Goal: Task Accomplishment & Management: Manage account settings

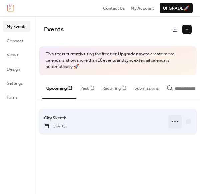
click at [176, 127] on icon at bounding box center [175, 121] width 11 height 11
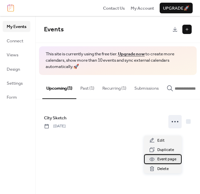
click at [165, 159] on span "Event page" at bounding box center [166, 159] width 19 height 7
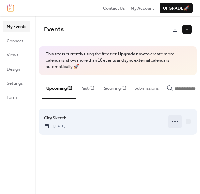
click at [178, 127] on icon at bounding box center [175, 121] width 11 height 11
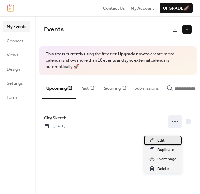
click at [160, 139] on span "Edit" at bounding box center [160, 140] width 7 height 7
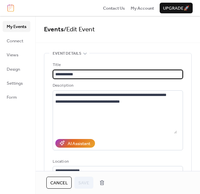
click at [83, 53] on icon at bounding box center [84, 53] width 5 height 5
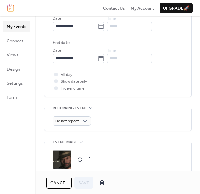
scroll to position [100, 0]
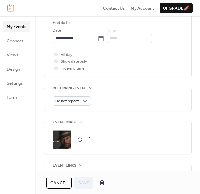
click at [65, 142] on div ";" at bounding box center [62, 139] width 19 height 19
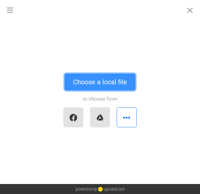
click at [103, 82] on button "Choose a local file" at bounding box center [99, 81] width 71 height 17
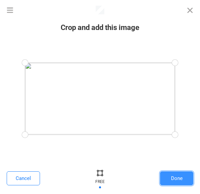
click at [171, 179] on button "Done" at bounding box center [176, 178] width 33 height 14
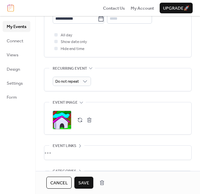
scroll to position [120, 0]
click at [84, 183] on span "Save" at bounding box center [83, 183] width 11 height 7
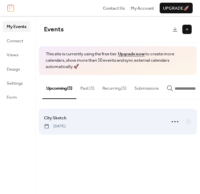
click at [66, 129] on span "[DATE]" at bounding box center [55, 126] width 22 height 6
click at [117, 129] on div "City Sketch Friday, August 29, 2025" at bounding box center [103, 121] width 118 height 15
click at [190, 124] on div at bounding box center [188, 121] width 5 height 5
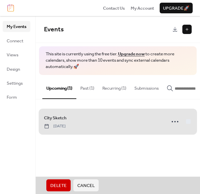
click at [109, 158] on div "Events This site is currently using the free tier. Upgrade now to create more c…" at bounding box center [118, 105] width 164 height 178
click at [188, 125] on div "City Sketch Friday, August 29, 2025" at bounding box center [118, 121] width 148 height 31
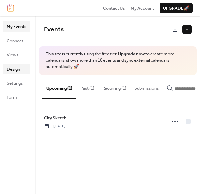
click at [6, 67] on link "Design" at bounding box center [17, 69] width 28 height 11
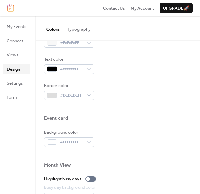
scroll to position [280, 0]
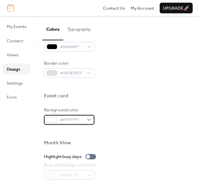
click at [87, 120] on div "#FFFFFFFF" at bounding box center [69, 119] width 50 height 9
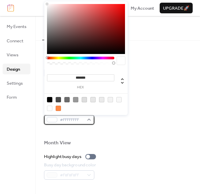
click at [87, 120] on div "#FFFFFFFF" at bounding box center [69, 119] width 50 height 9
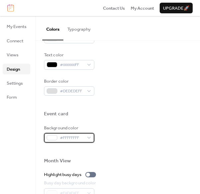
scroll to position [237, 0]
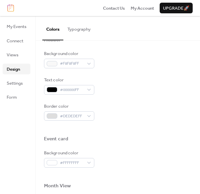
click at [174, 7] on span "Upgrade 🚀" at bounding box center [176, 8] width 26 height 7
click at [16, 83] on span "Settings" at bounding box center [15, 83] width 16 height 7
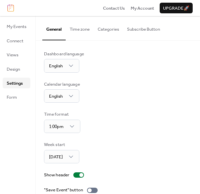
click at [147, 29] on button "Subscribe Button" at bounding box center [143, 27] width 41 height 23
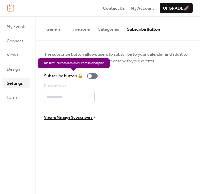
click at [92, 75] on div "Subscribe button 🔒" at bounding box center [72, 76] width 56 height 7
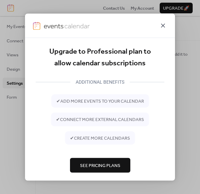
click at [164, 24] on icon at bounding box center [163, 26] width 4 height 4
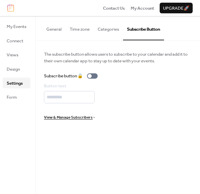
click at [108, 31] on button "Categories" at bounding box center [108, 27] width 29 height 23
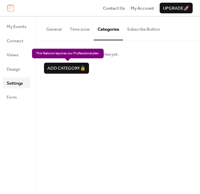
click at [63, 69] on div "Add category 🔒" at bounding box center [66, 68] width 45 height 11
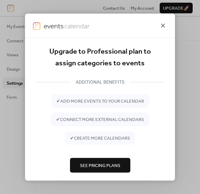
click at [163, 23] on icon at bounding box center [163, 26] width 8 height 8
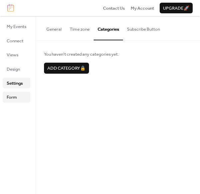
click at [14, 94] on span "Form" at bounding box center [12, 97] width 10 height 7
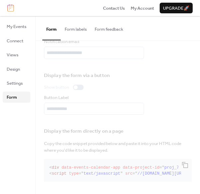
scroll to position [33, 0]
click at [14, 39] on span "Connect" at bounding box center [15, 41] width 17 height 7
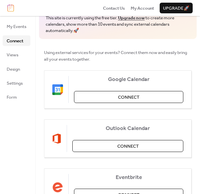
scroll to position [37, 0]
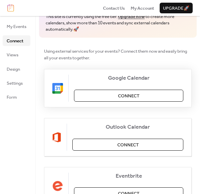
click at [124, 95] on span "Connect" at bounding box center [128, 96] width 21 height 7
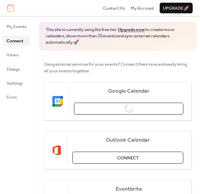
scroll to position [25, 0]
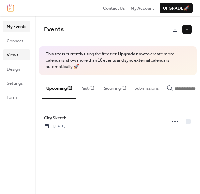
click at [10, 55] on span "Views" at bounding box center [13, 55] width 12 height 7
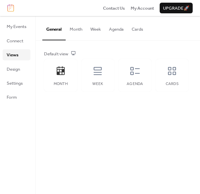
click at [119, 30] on button "Agenda" at bounding box center [116, 27] width 23 height 23
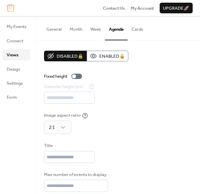
click at [138, 29] on button "Cards" at bounding box center [137, 27] width 19 height 23
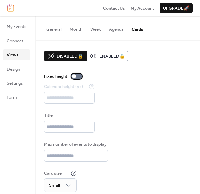
click at [76, 77] on div at bounding box center [74, 76] width 4 height 4
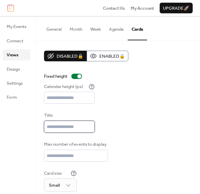
click at [66, 129] on input "text" at bounding box center [69, 127] width 51 height 12
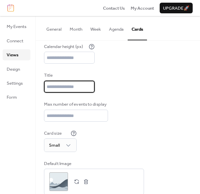
scroll to position [56, 0]
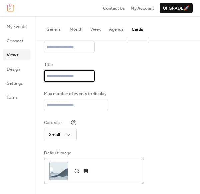
click at [57, 173] on div ";" at bounding box center [58, 171] width 19 height 19
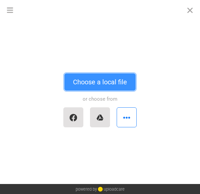
click at [100, 81] on button "Choose a local file" at bounding box center [99, 81] width 71 height 17
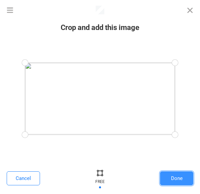
click at [168, 175] on button "Done" at bounding box center [176, 178] width 33 height 14
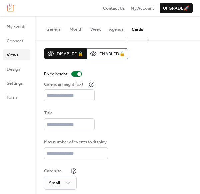
scroll to position [0, 0]
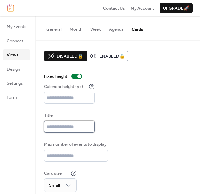
click at [69, 130] on input "text" at bounding box center [69, 127] width 51 height 12
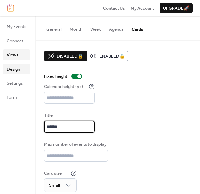
type input "******"
click at [17, 67] on span "Design" at bounding box center [13, 69] width 13 height 7
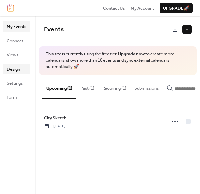
click at [14, 69] on span "Design" at bounding box center [13, 69] width 13 height 7
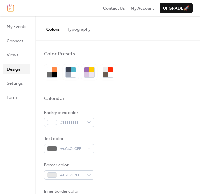
click at [79, 31] on button "Typography" at bounding box center [78, 27] width 31 height 23
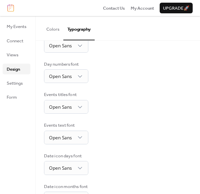
scroll to position [125, 0]
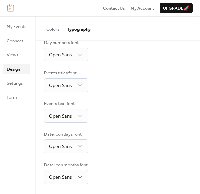
click at [52, 28] on button "Colors" at bounding box center [52, 27] width 21 height 23
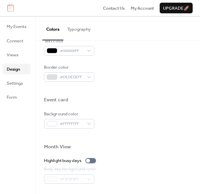
scroll to position [285, 0]
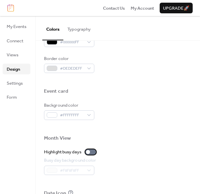
click at [90, 152] on div at bounding box center [88, 152] width 4 height 4
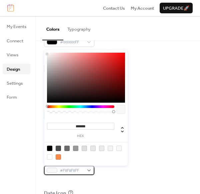
click at [88, 170] on div "#F8F8F8FF" at bounding box center [69, 170] width 50 height 9
click at [59, 157] on div at bounding box center [58, 156] width 5 height 5
type input "*******"
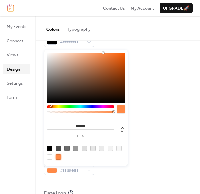
click at [155, 153] on div "Highlight busy days" at bounding box center [118, 152] width 148 height 7
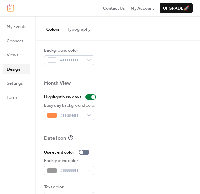
scroll to position [345, 0]
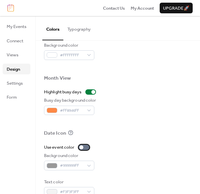
click at [83, 147] on div at bounding box center [81, 147] width 4 height 4
click at [89, 166] on div "#999999FF" at bounding box center [69, 165] width 50 height 9
click at [53, 164] on div "#999999FF" at bounding box center [69, 165] width 50 height 9
click at [84, 147] on div at bounding box center [84, 147] width 11 height 5
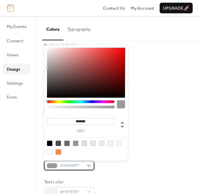
click at [52, 166] on div at bounding box center [52, 165] width 11 height 5
click at [86, 102] on div at bounding box center [80, 101] width 67 height 3
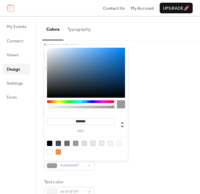
type input "*******"
click at [81, 48] on div at bounding box center [86, 73] width 78 height 50
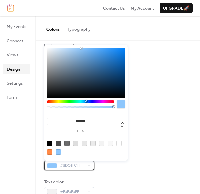
click at [90, 165] on div "#8DC6FCFF" at bounding box center [69, 165] width 50 height 9
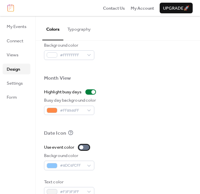
click at [82, 147] on div at bounding box center [81, 147] width 4 height 4
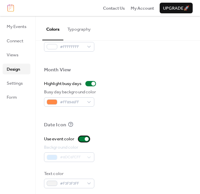
scroll to position [357, 0]
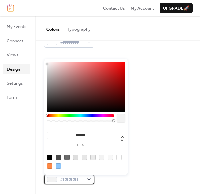
click at [89, 179] on div "#F3F3F3FF" at bounding box center [69, 179] width 50 height 9
click at [48, 157] on div at bounding box center [49, 157] width 5 height 5
type input "*******"
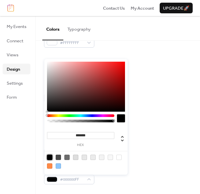
click at [157, 179] on div "Text color #000000FF" at bounding box center [118, 175] width 148 height 18
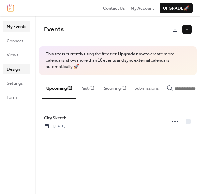
click at [18, 68] on span "Design" at bounding box center [13, 69] width 13 height 7
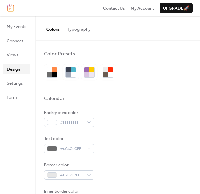
scroll to position [80, 0]
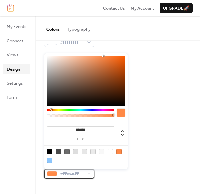
click at [51, 174] on div at bounding box center [52, 173] width 11 height 5
type input "*******"
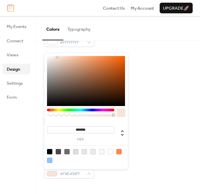
click at [57, 57] on div at bounding box center [86, 81] width 78 height 50
click at [118, 179] on div at bounding box center [118, 186] width 148 height 15
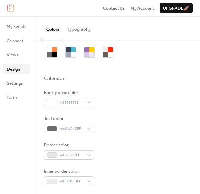
scroll to position [0, 0]
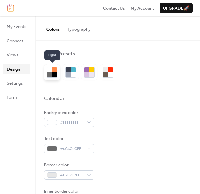
click at [55, 74] on div at bounding box center [54, 74] width 5 height 5
click at [71, 72] on div at bounding box center [73, 69] width 5 height 5
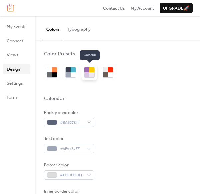
click at [86, 74] on div at bounding box center [86, 74] width 5 height 5
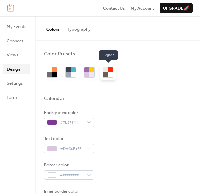
click at [112, 73] on div at bounding box center [110, 74] width 5 height 5
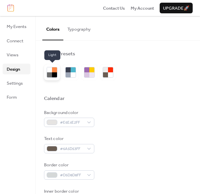
click at [53, 76] on div at bounding box center [54, 74] width 5 height 5
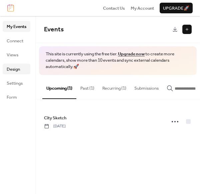
click at [17, 70] on span "Design" at bounding box center [13, 69] width 13 height 7
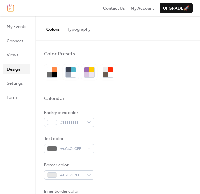
click at [79, 30] on button "Typography" at bounding box center [78, 27] width 31 height 23
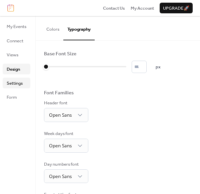
click at [14, 81] on span "Settings" at bounding box center [15, 83] width 16 height 7
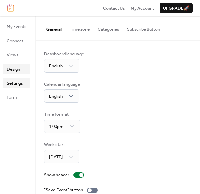
click at [13, 69] on span "Design" at bounding box center [13, 69] width 13 height 7
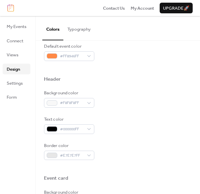
scroll to position [200, 0]
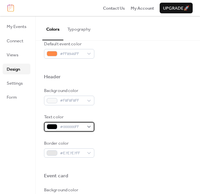
click at [55, 126] on div at bounding box center [52, 126] width 11 height 5
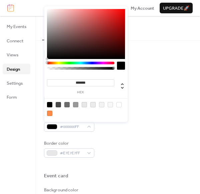
click at [141, 159] on div at bounding box center [118, 165] width 148 height 15
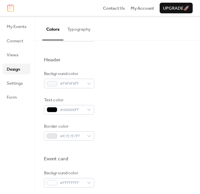
scroll to position [97, 0]
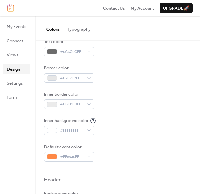
click at [80, 28] on button "Typography" at bounding box center [78, 27] width 31 height 23
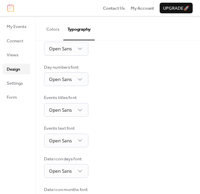
click at [55, 32] on button "Colors" at bounding box center [52, 27] width 21 height 23
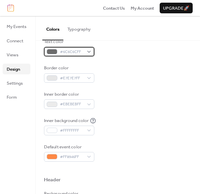
click at [52, 51] on div at bounding box center [52, 51] width 11 height 5
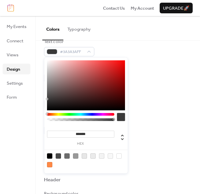
type input "*******"
drag, startPoint x: 51, startPoint y: 89, endPoint x: 44, endPoint y: 113, distance: 24.9
click at [44, 113] on div "******* hex" at bounding box center [85, 116] width 83 height 116
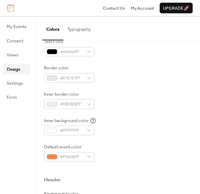
click at [151, 117] on div "Inner background color #FFFFFFFF" at bounding box center [118, 126] width 148 height 18
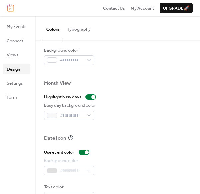
scroll to position [357, 0]
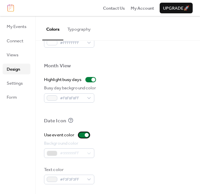
click at [85, 135] on div at bounding box center [84, 134] width 11 height 5
click at [82, 134] on div at bounding box center [81, 135] width 4 height 4
click at [82, 134] on div at bounding box center [84, 134] width 11 height 5
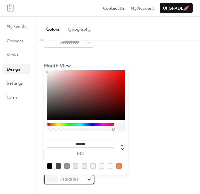
click at [52, 179] on div at bounding box center [52, 179] width 11 height 5
type input "*******"
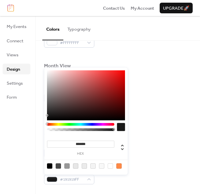
click at [49, 115] on div at bounding box center [86, 95] width 78 height 50
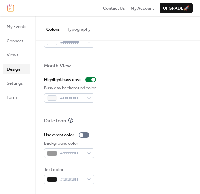
click at [146, 153] on div "Background color #999999FF" at bounding box center [118, 149] width 148 height 18
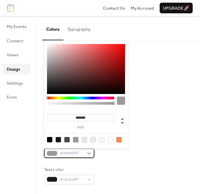
click at [52, 152] on div at bounding box center [52, 153] width 11 height 5
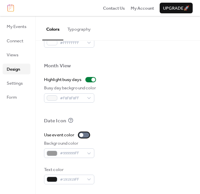
click at [82, 135] on div at bounding box center [81, 135] width 4 height 4
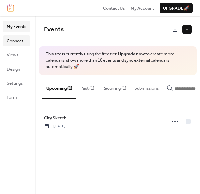
click at [16, 41] on span "Connect" at bounding box center [15, 41] width 17 height 7
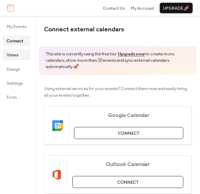
click at [17, 56] on span "Views" at bounding box center [13, 55] width 12 height 7
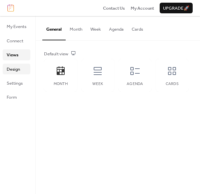
click at [16, 68] on span "Design" at bounding box center [13, 69] width 13 height 7
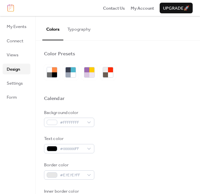
click at [16, 68] on span "Design" at bounding box center [13, 69] width 13 height 7
click at [16, 55] on span "Views" at bounding box center [13, 55] width 12 height 7
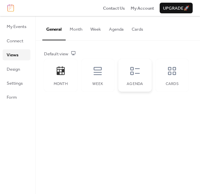
click at [130, 75] on icon at bounding box center [135, 71] width 11 height 11
click at [174, 72] on icon at bounding box center [172, 71] width 8 height 8
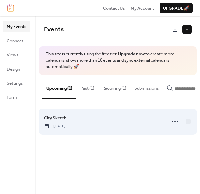
click at [110, 129] on div "City Sketch Friday, August 29, 2025" at bounding box center [103, 121] width 118 height 15
click at [177, 127] on icon at bounding box center [175, 121] width 11 height 11
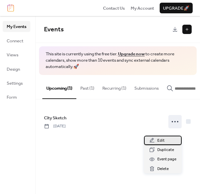
click at [163, 141] on span "Edit" at bounding box center [160, 140] width 7 height 7
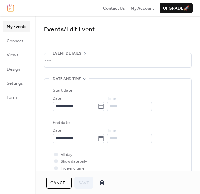
scroll to position [21, 0]
click at [20, 66] on span "Design" at bounding box center [13, 69] width 13 height 7
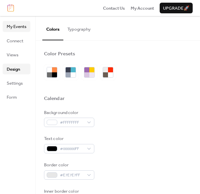
click at [18, 27] on span "My Events" at bounding box center [17, 26] width 20 height 7
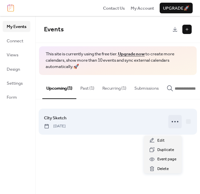
click at [177, 122] on circle at bounding box center [177, 121] width 1 height 1
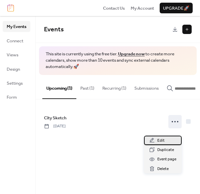
click at [162, 140] on span "Edit" at bounding box center [160, 140] width 7 height 7
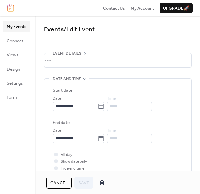
scroll to position [21, 0]
click at [58, 61] on div "•••" at bounding box center [117, 60] width 147 height 14
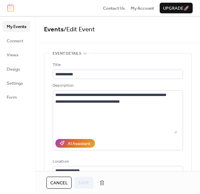
scroll to position [0, 0]
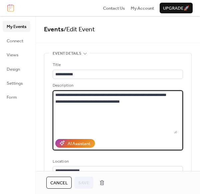
drag, startPoint x: 55, startPoint y: 96, endPoint x: 138, endPoint y: 114, distance: 84.6
click at [138, 114] on textarea "**********" at bounding box center [115, 111] width 124 height 43
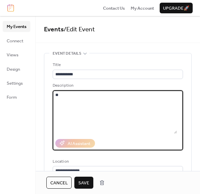
type textarea "*"
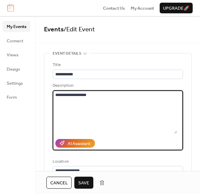
type textarea "**********"
click at [86, 183] on span "Save" at bounding box center [83, 183] width 11 height 7
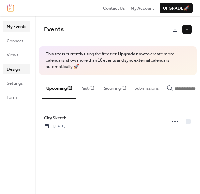
click at [9, 68] on span "Design" at bounding box center [13, 69] width 13 height 7
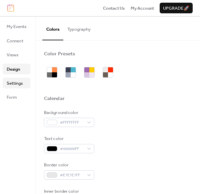
click at [16, 82] on span "Settings" at bounding box center [15, 83] width 16 height 7
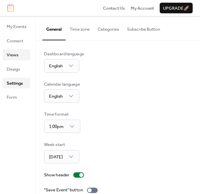
click at [11, 56] on span "Views" at bounding box center [13, 55] width 12 height 7
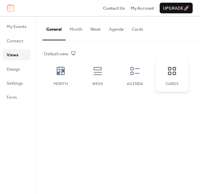
click at [167, 70] on icon at bounding box center [172, 71] width 11 height 11
click at [20, 83] on span "Settings" at bounding box center [15, 83] width 16 height 7
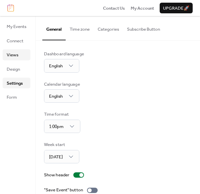
click at [14, 52] on span "Views" at bounding box center [13, 55] width 12 height 7
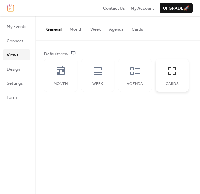
click at [178, 74] on div "Cards" at bounding box center [172, 75] width 33 height 33
click at [18, 29] on span "My Events" at bounding box center [17, 26] width 20 height 7
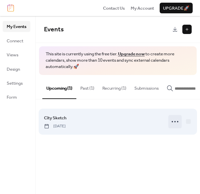
click at [172, 126] on icon at bounding box center [175, 121] width 11 height 11
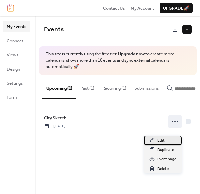
click at [160, 141] on span "Edit" at bounding box center [160, 140] width 7 height 7
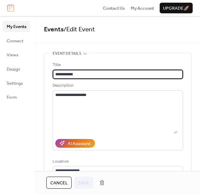
drag, startPoint x: 80, startPoint y: 75, endPoint x: 27, endPoint y: 72, distance: 53.1
click at [53, 72] on input "**********" at bounding box center [118, 74] width 130 height 9
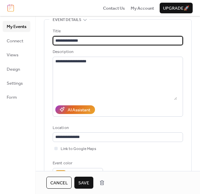
scroll to position [40, 0]
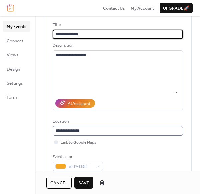
type input "**********"
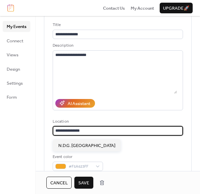
drag, startPoint x: 66, startPoint y: 133, endPoint x: 30, endPoint y: 130, distance: 36.5
click at [53, 130] on input "**********" at bounding box center [118, 130] width 130 height 9
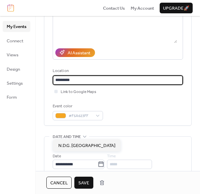
scroll to position [100, 0]
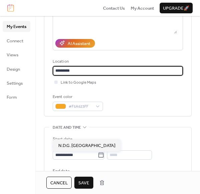
type input "********"
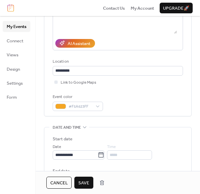
click at [137, 96] on div "**********" at bounding box center [118, 36] width 130 height 149
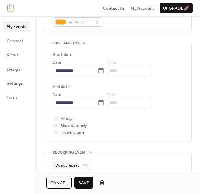
scroll to position [220, 0]
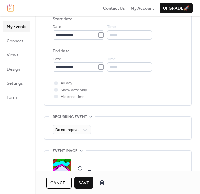
click at [57, 98] on div at bounding box center [55, 96] width 3 height 3
click at [58, 85] on div at bounding box center [55, 82] width 3 height 3
click at [56, 85] on div at bounding box center [55, 82] width 3 height 3
click at [57, 91] on div at bounding box center [55, 89] width 3 height 3
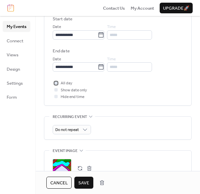
click at [56, 84] on icon at bounding box center [56, 83] width 2 height 2
click at [56, 91] on div at bounding box center [55, 89] width 3 height 3
click at [56, 98] on div at bounding box center [55, 96] width 3 height 3
click at [58, 99] on div at bounding box center [56, 96] width 7 height 7
click at [57, 98] on div at bounding box center [55, 96] width 3 height 3
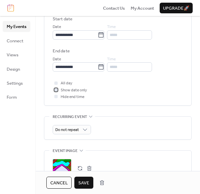
click at [57, 90] on icon at bounding box center [56, 89] width 2 height 1
click at [57, 98] on div at bounding box center [55, 96] width 3 height 3
click at [57, 91] on div at bounding box center [55, 89] width 3 height 3
click at [56, 98] on icon at bounding box center [56, 97] width 2 height 2
click at [57, 91] on div at bounding box center [55, 89] width 3 height 3
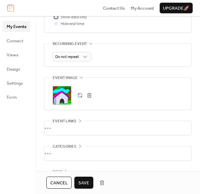
scroll to position [319, 0]
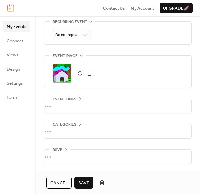
click at [85, 180] on span "Save" at bounding box center [83, 183] width 11 height 7
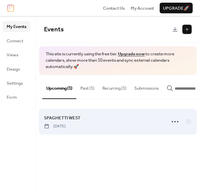
click at [114, 127] on div "SPAGHETTI WEST Friday, August 29, 2025" at bounding box center [103, 121] width 118 height 15
click at [99, 120] on div "SPAGHETTI WEST Friday, August 29, 2025" at bounding box center [118, 121] width 148 height 31
click at [76, 121] on span "SPAGHETTI WEST" at bounding box center [62, 118] width 36 height 7
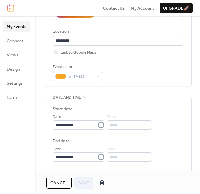
scroll to position [160, 0]
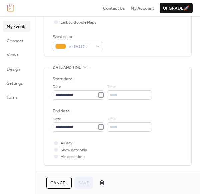
click at [57, 145] on div at bounding box center [55, 142] width 3 height 3
click at [56, 151] on icon at bounding box center [56, 150] width 2 height 2
click at [57, 145] on div at bounding box center [55, 142] width 3 height 3
click at [95, 150] on div "All day Show date only Hide end time" at bounding box center [118, 150] width 130 height 20
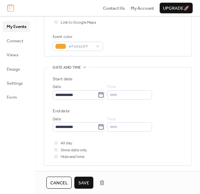
click at [84, 178] on button "Save" at bounding box center [83, 183] width 19 height 12
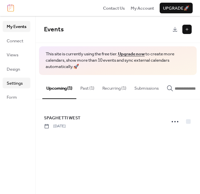
click at [15, 83] on span "Settings" at bounding box center [15, 83] width 16 height 7
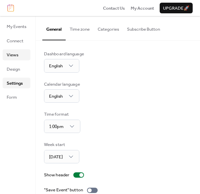
click at [17, 54] on span "Views" at bounding box center [13, 55] width 12 height 7
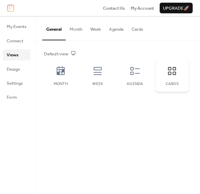
click at [179, 71] on div "Cards" at bounding box center [172, 75] width 33 height 33
click at [15, 70] on span "Design" at bounding box center [13, 69] width 13 height 7
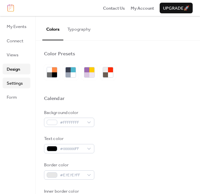
click at [10, 84] on span "Settings" at bounding box center [15, 83] width 16 height 7
